Goal: Transaction & Acquisition: Purchase product/service

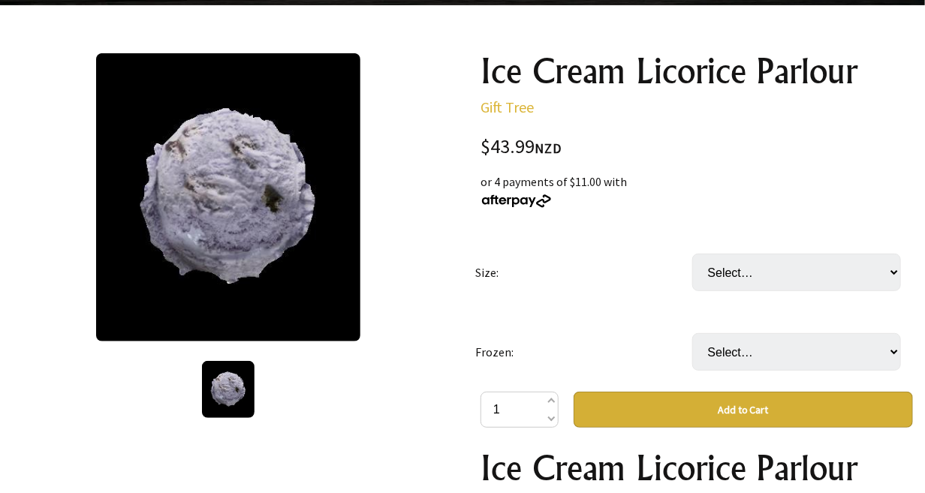
scroll to position [142, 0]
click at [894, 273] on select "Select… Tub (5L) Carton (2 Tub) (+ $43.99)" at bounding box center [796, 273] width 209 height 38
select select "Tub (5L)"
click at [692, 254] on select "Select… Tub (5L) Carton (2 Tub) (+ $43.99)" at bounding box center [796, 273] width 209 height 38
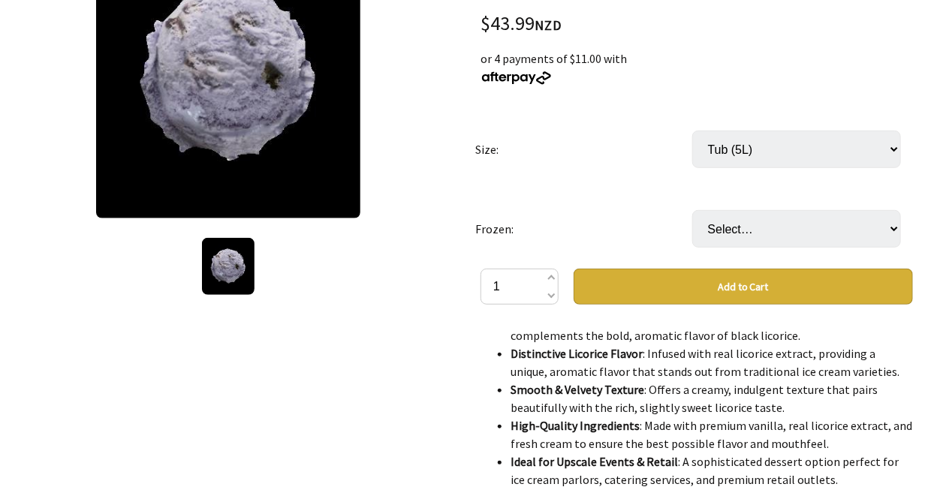
scroll to position [0, 0]
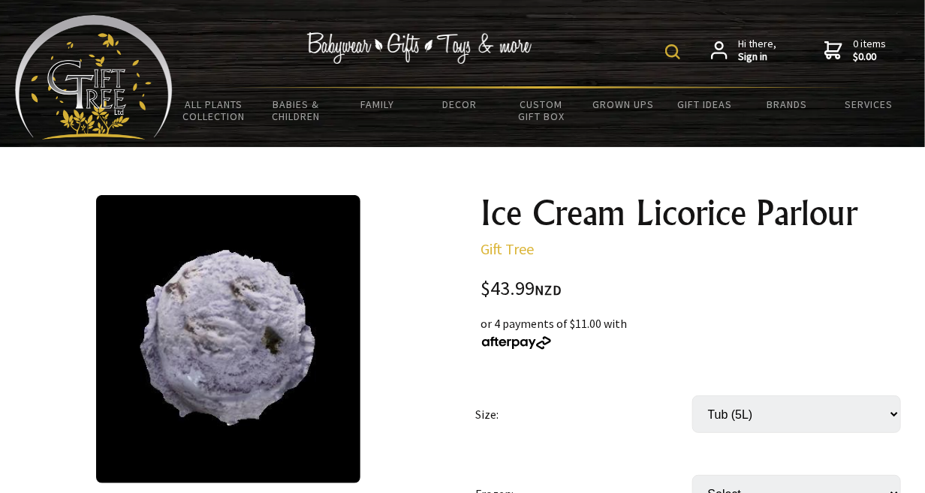
click at [727, 53] on icon at bounding box center [719, 50] width 17 height 18
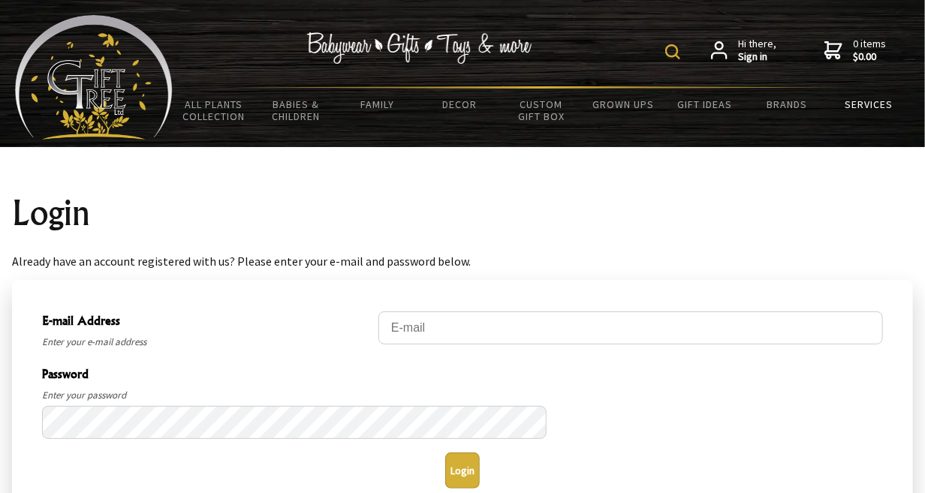
click at [882, 113] on link "Services" at bounding box center [869, 105] width 82 height 32
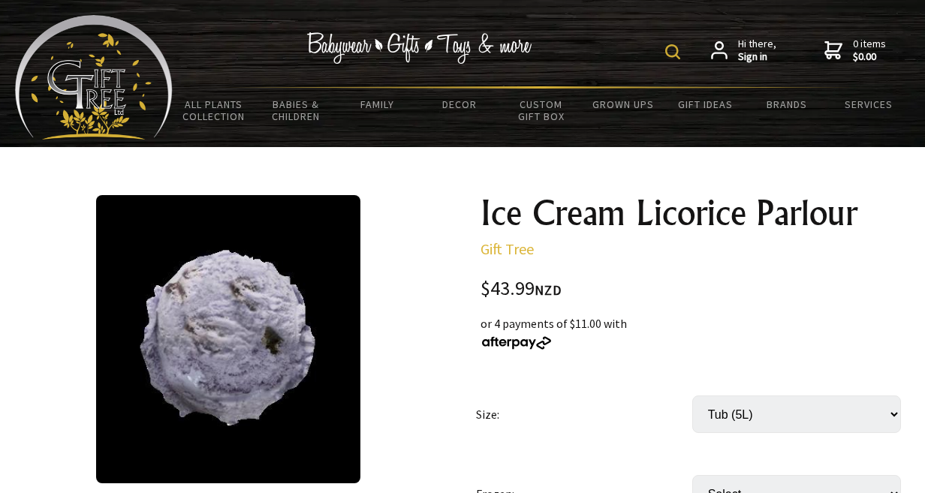
select select "Tub (5L)"
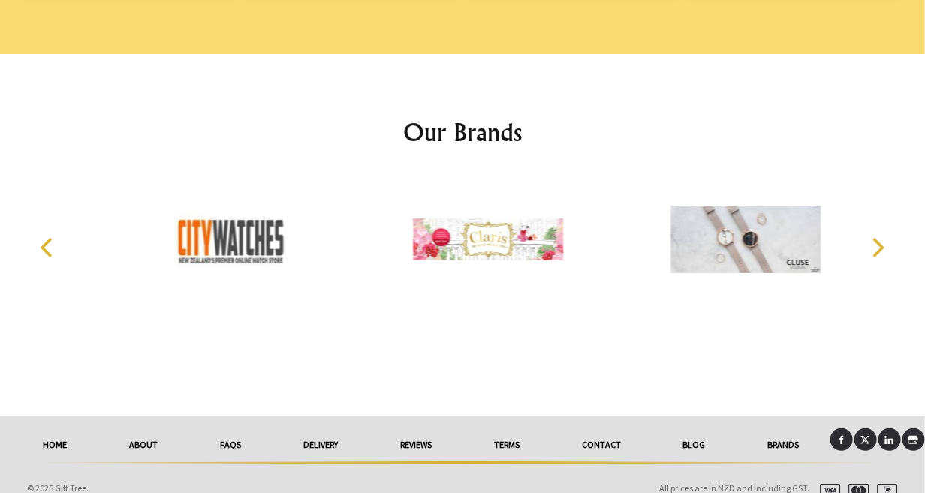
scroll to position [2241, 0]
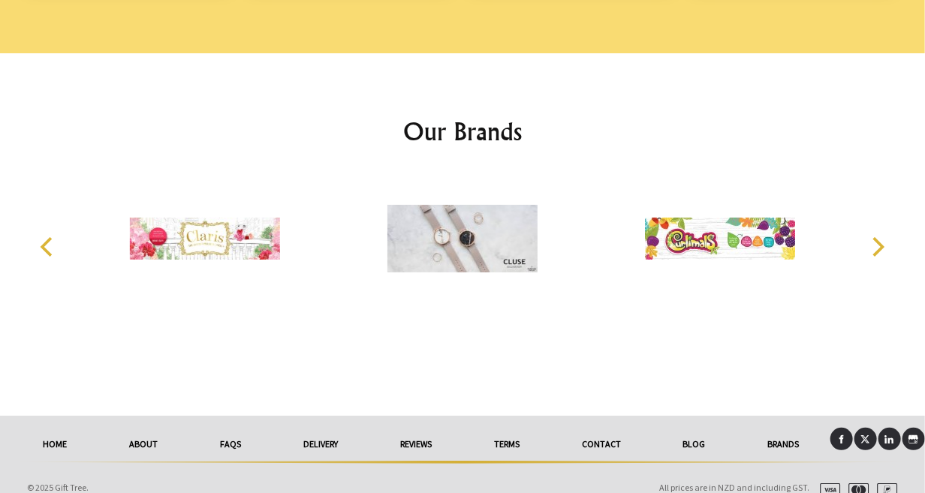
click at [57, 428] on link "HOME" at bounding box center [55, 444] width 86 height 33
